Goal: Navigation & Orientation: Find specific page/section

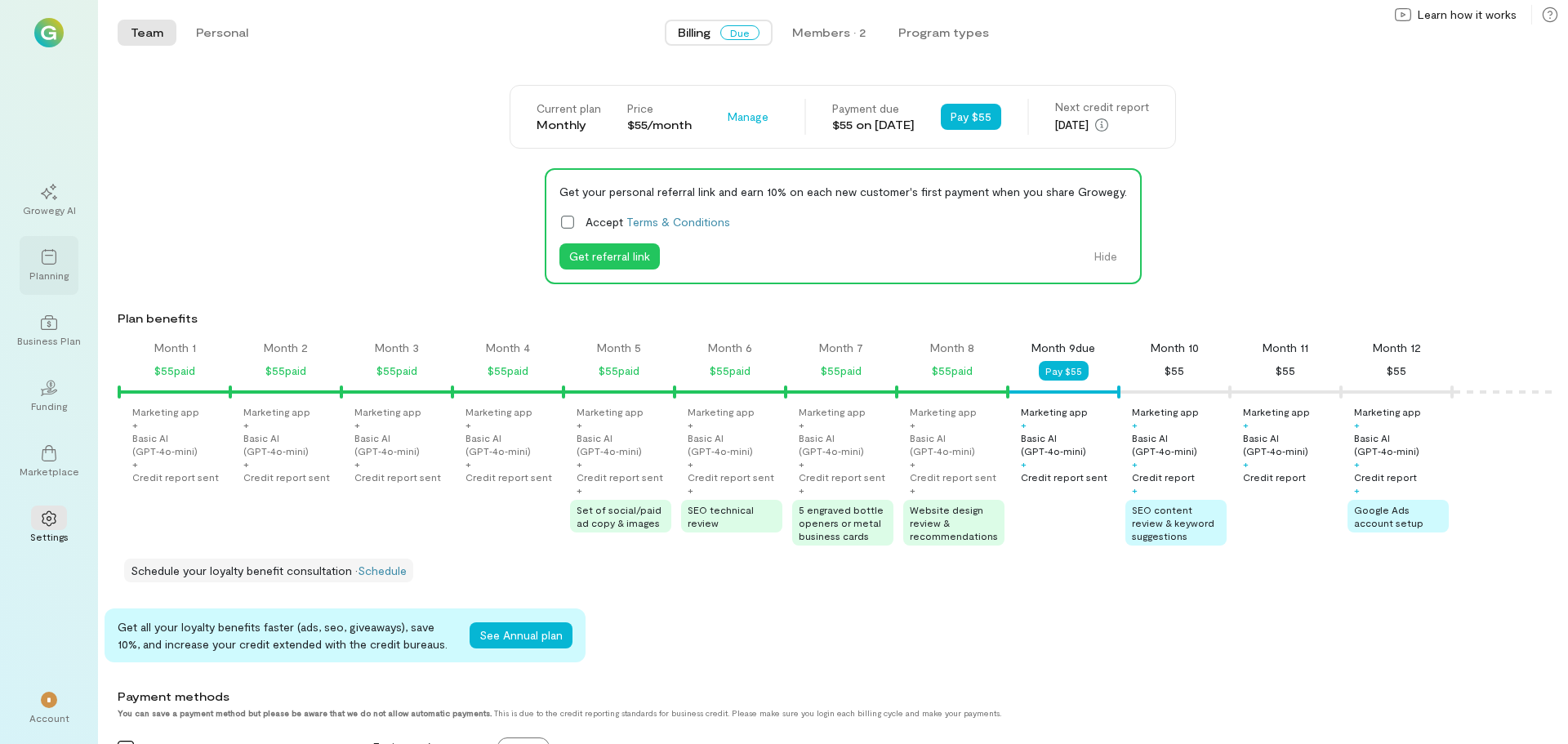
click at [50, 285] on div "Planning" at bounding box center [49, 266] width 59 height 59
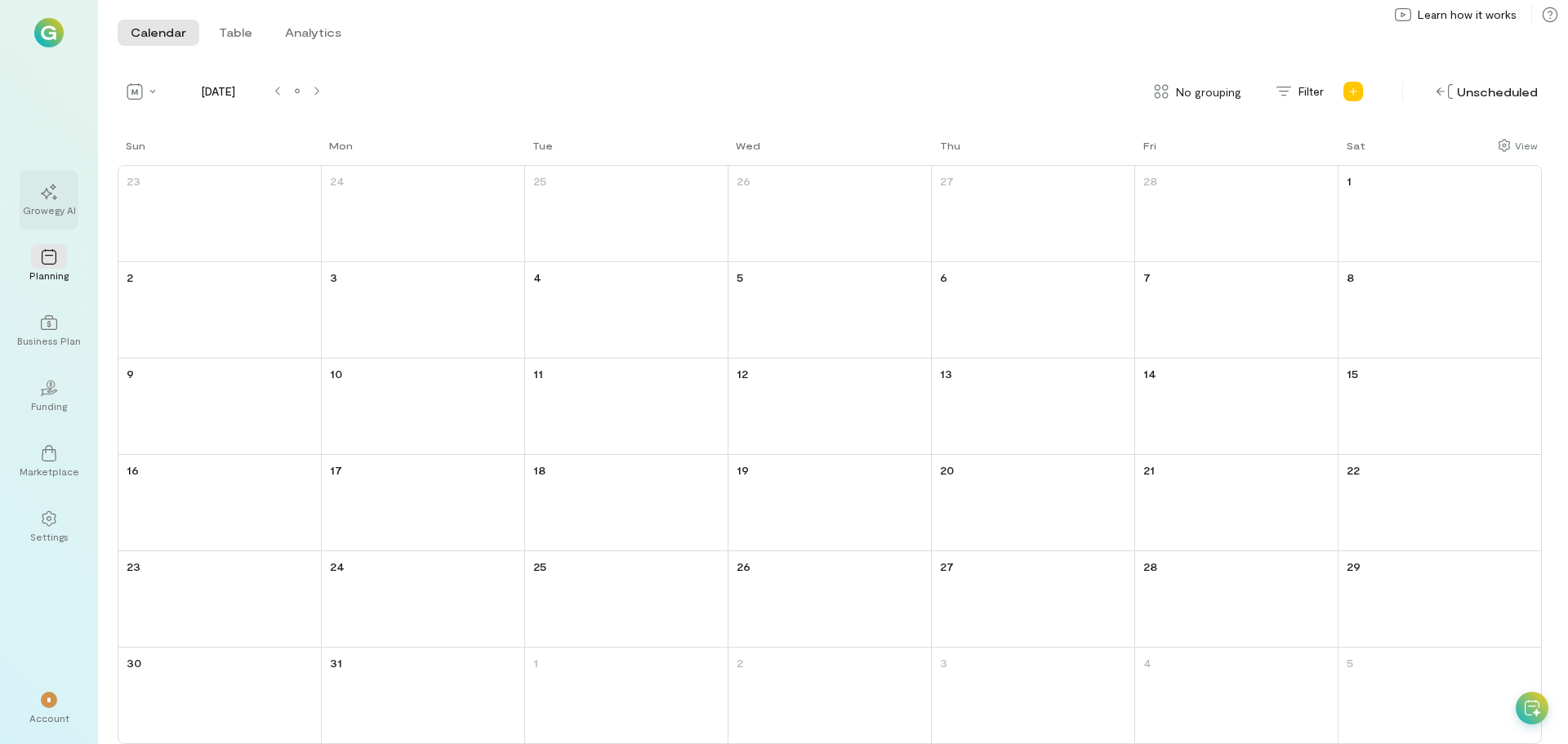
click at [41, 201] on div at bounding box center [49, 191] width 36 height 25
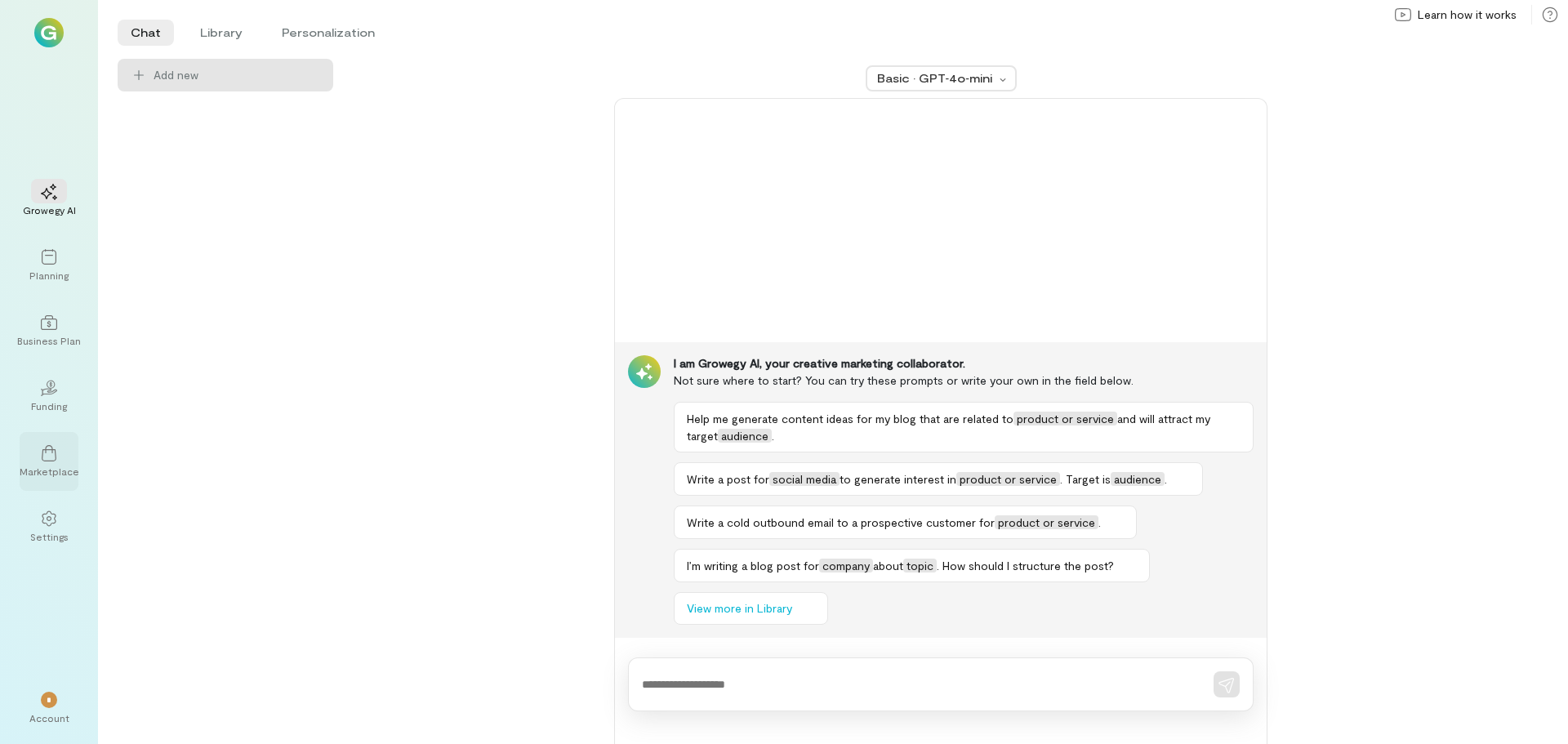
click at [65, 463] on div at bounding box center [49, 452] width 36 height 25
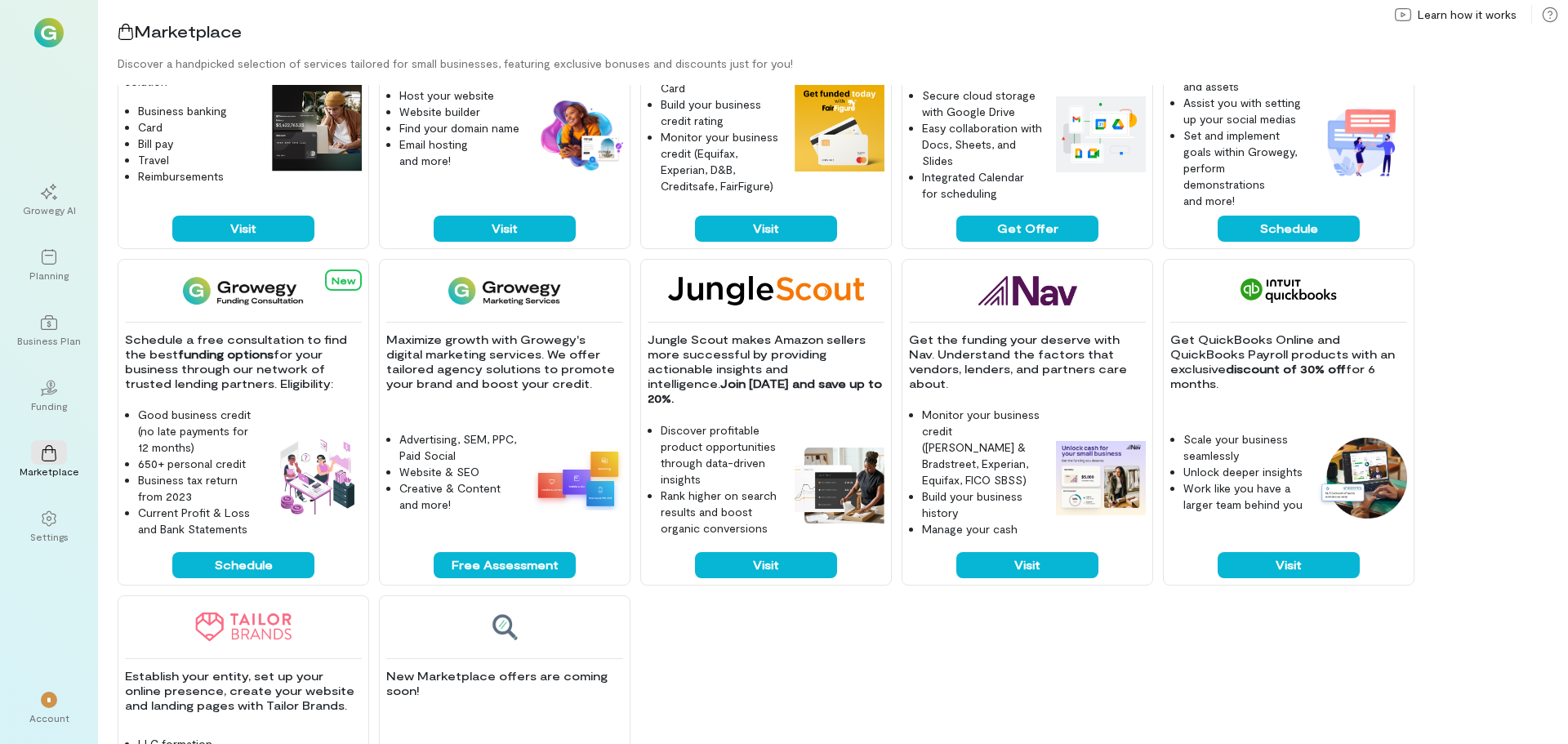
scroll to position [163, 0]
